Goal: Information Seeking & Learning: Learn about a topic

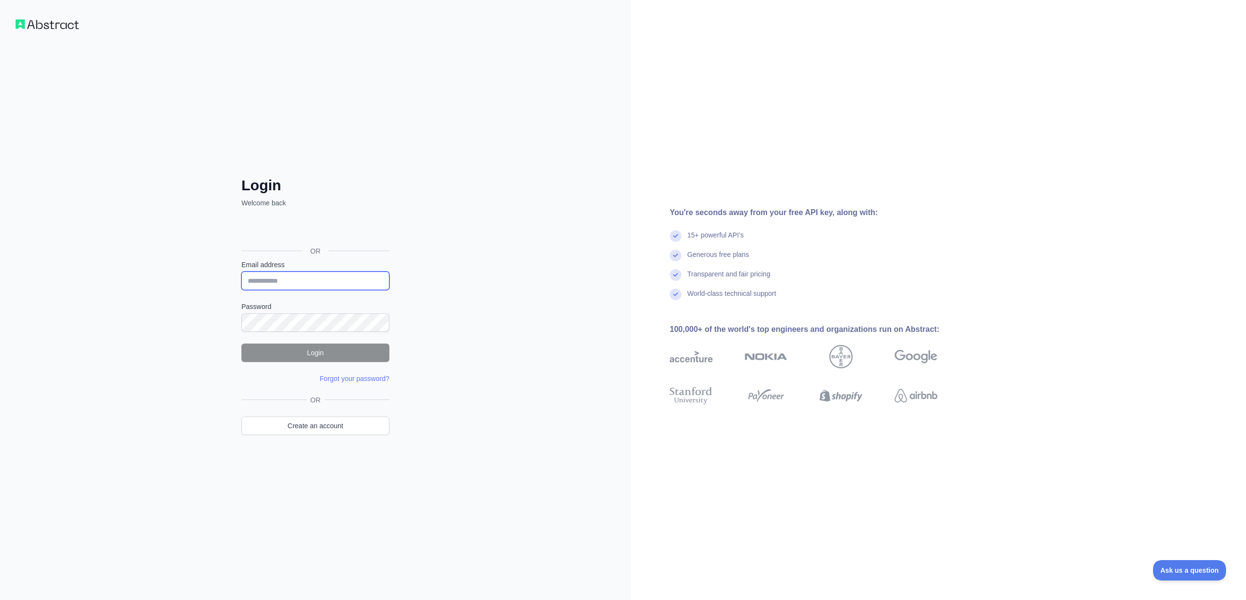
click at [288, 276] on input "Email address" at bounding box center [315, 281] width 148 height 19
type input "**********"
click at [325, 357] on button "Login" at bounding box center [315, 353] width 148 height 19
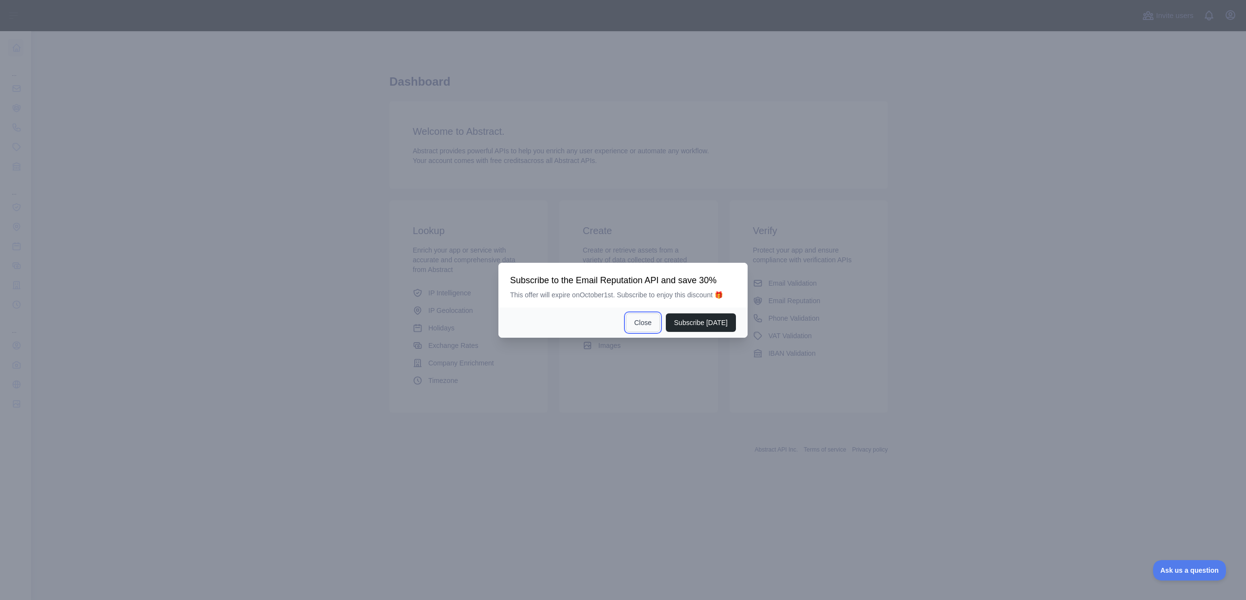
click at [644, 325] on button "Close" at bounding box center [643, 323] width 34 height 19
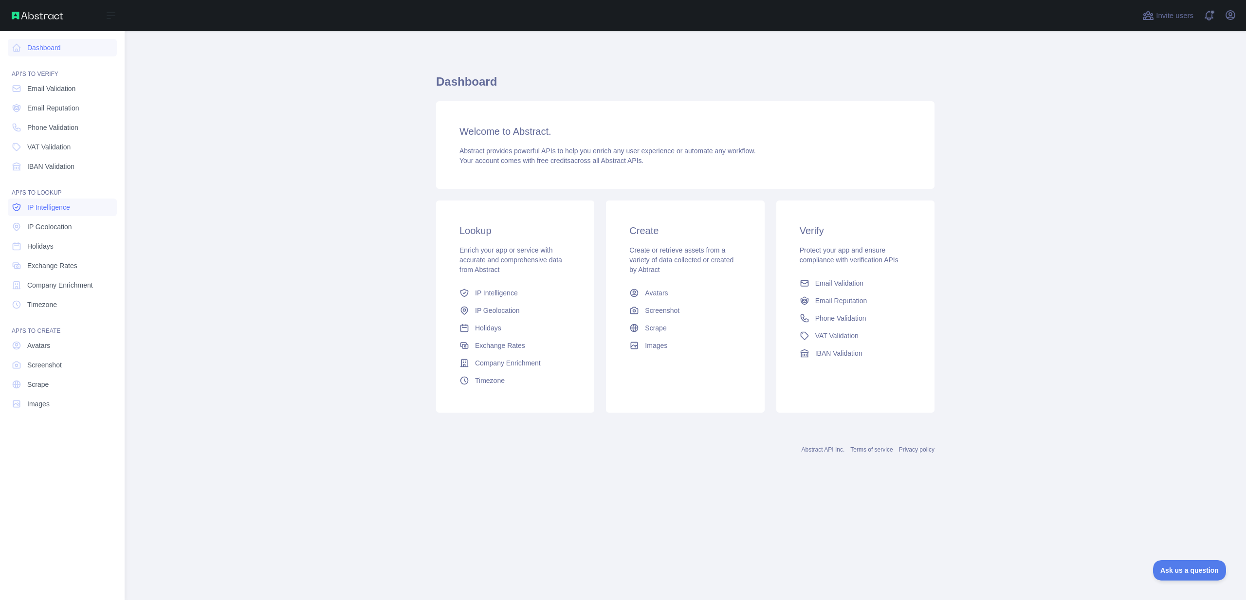
click at [47, 214] on link "IP Intelligence" at bounding box center [62, 208] width 109 height 18
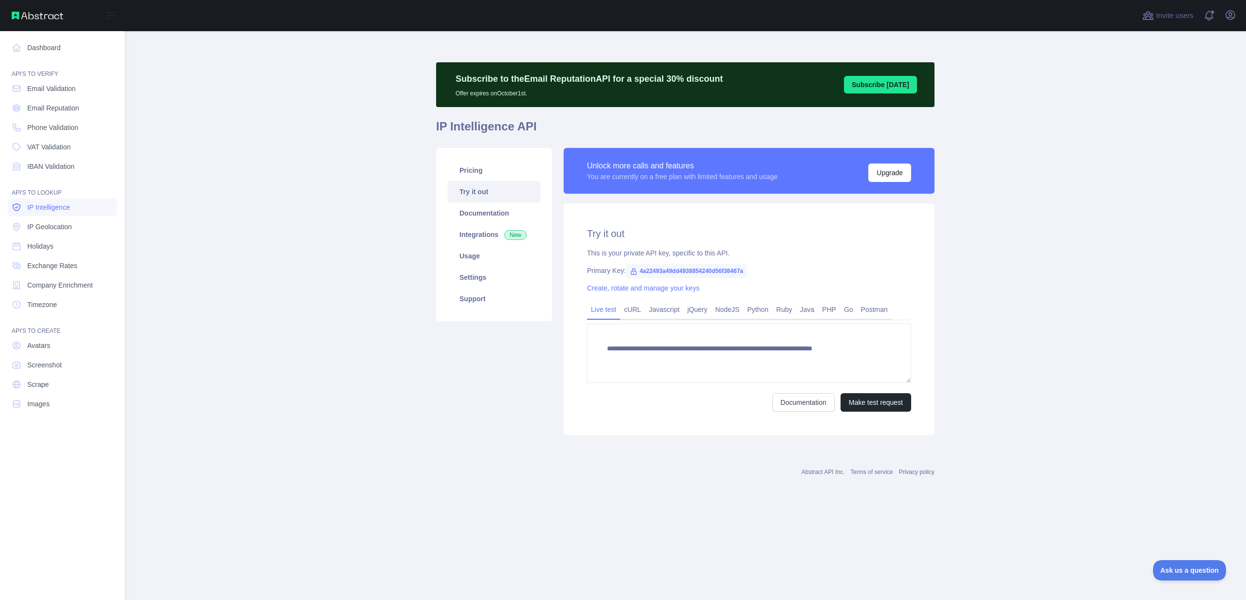
type textarea "**********"
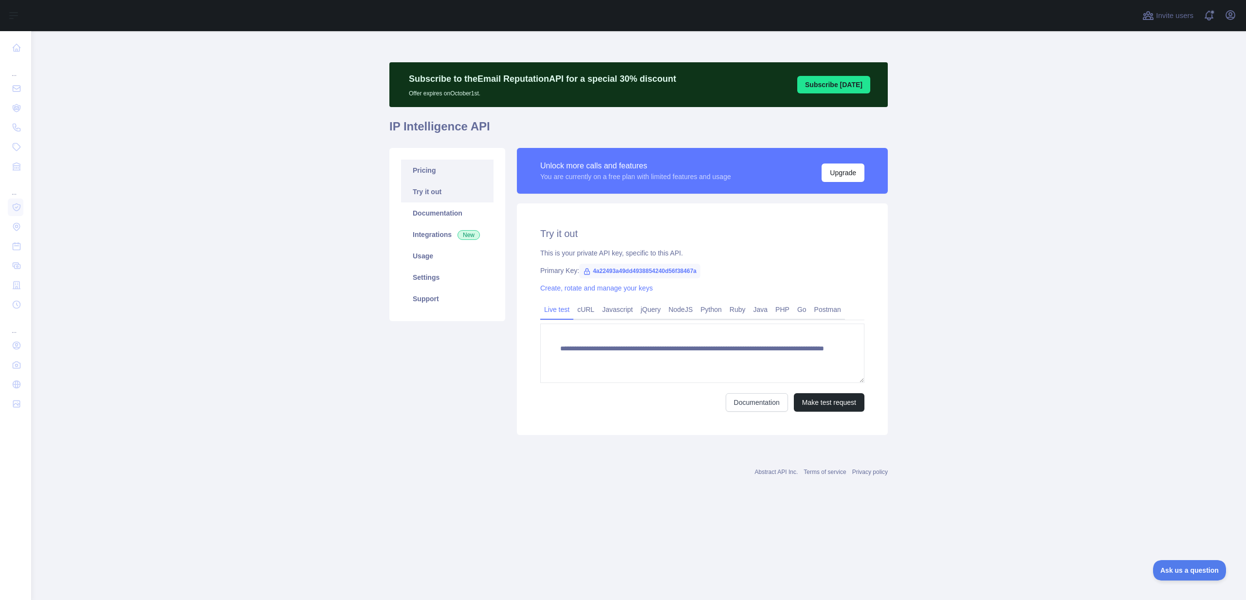
click at [427, 175] on link "Pricing" at bounding box center [447, 170] width 93 height 21
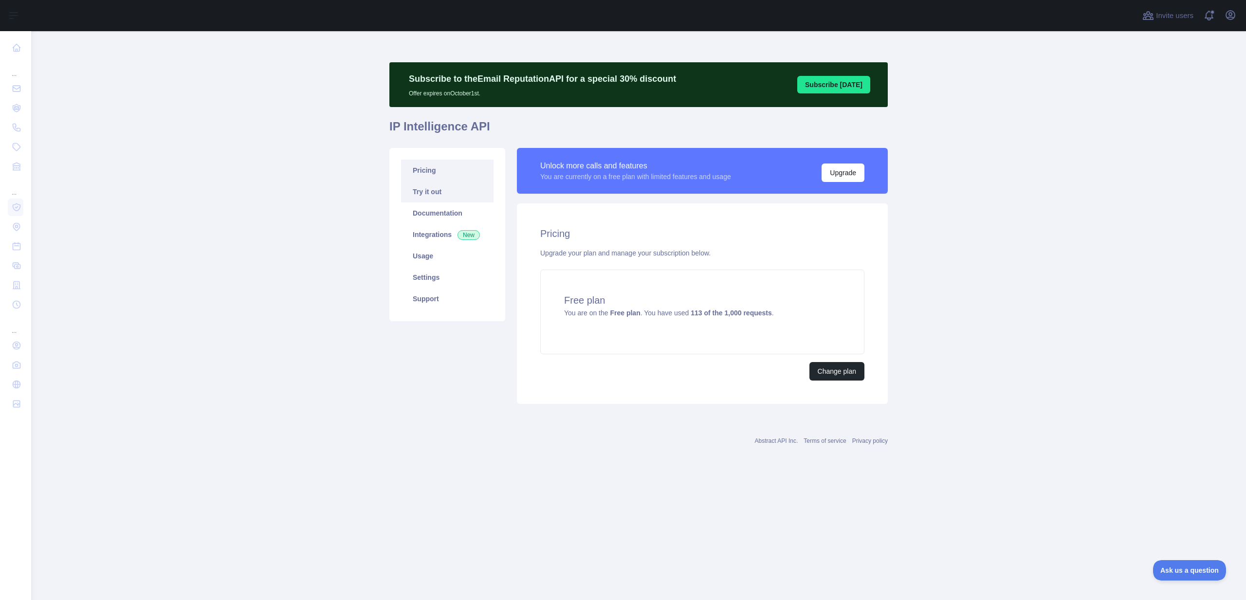
click at [432, 190] on link "Try it out" at bounding box center [447, 191] width 93 height 21
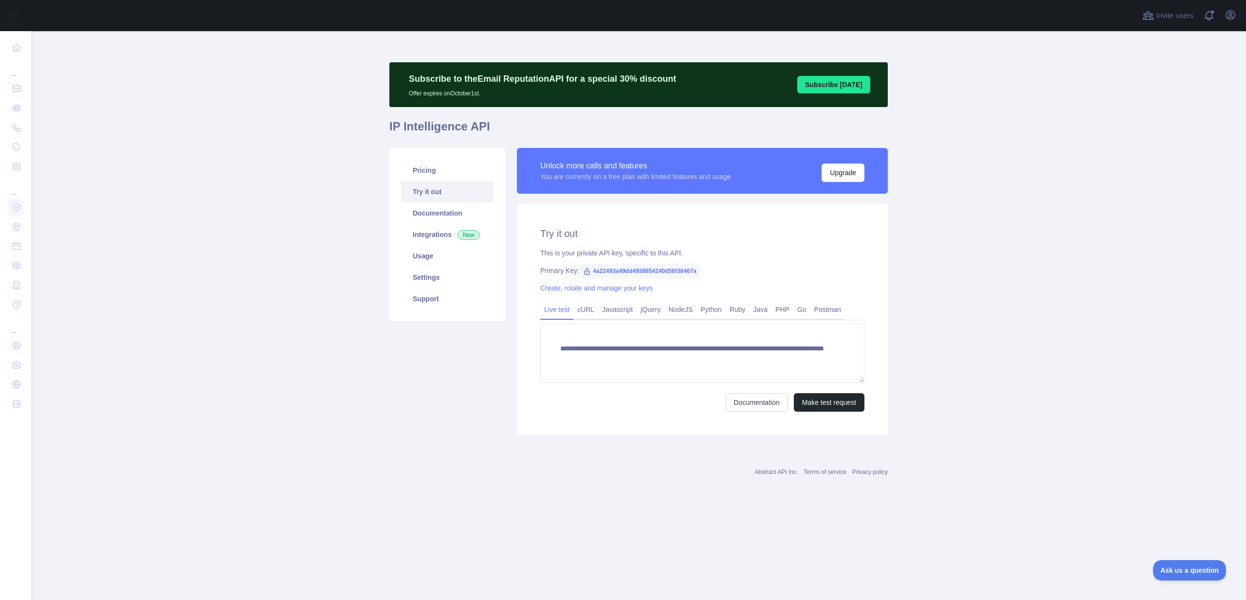
click at [674, 273] on span "4a22493a49dd4938854240d56f38467a" at bounding box center [639, 271] width 121 height 15
copy span "4a22493a49dd4938854240d56f38467a"
click at [659, 273] on span "4a22493a49dd4938854240d56f38467a" at bounding box center [639, 271] width 121 height 15
